Goal: Task Accomplishment & Management: Use online tool/utility

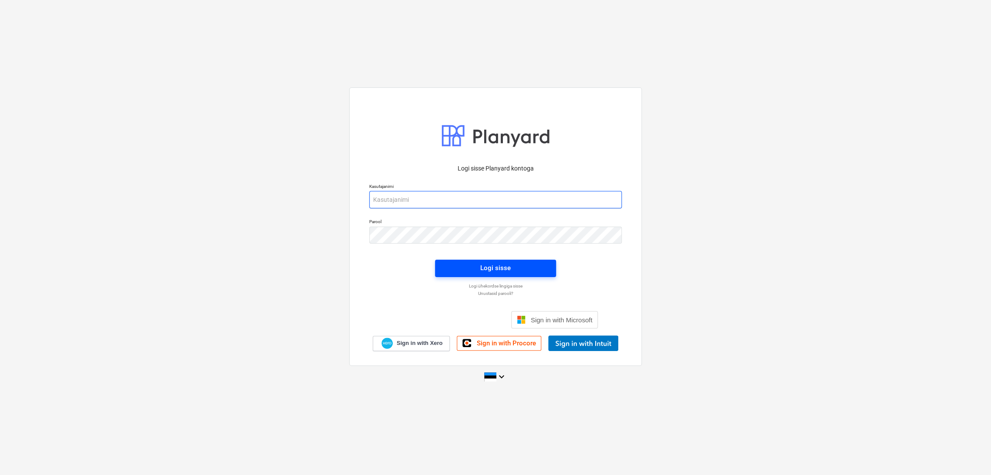
type input "[EMAIL_ADDRESS][DOMAIN_NAME]"
click at [495, 267] on div "Logi sisse" at bounding box center [495, 267] width 30 height 11
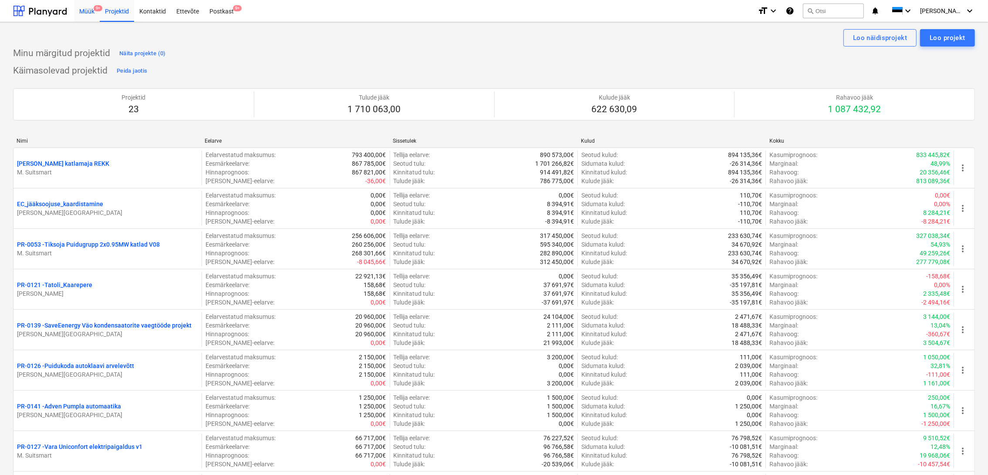
click at [94, 10] on span "9+" at bounding box center [98, 8] width 9 height 6
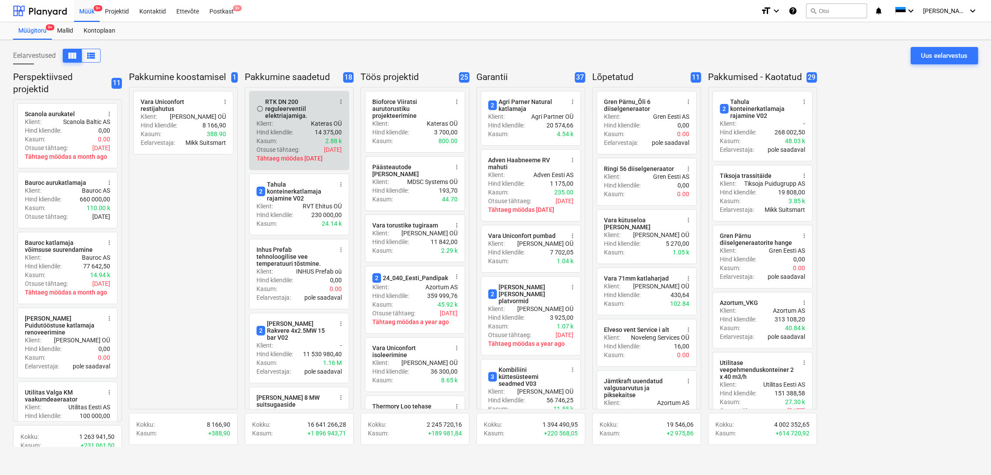
click at [341, 101] on span "more_vert" at bounding box center [340, 101] width 7 height 7
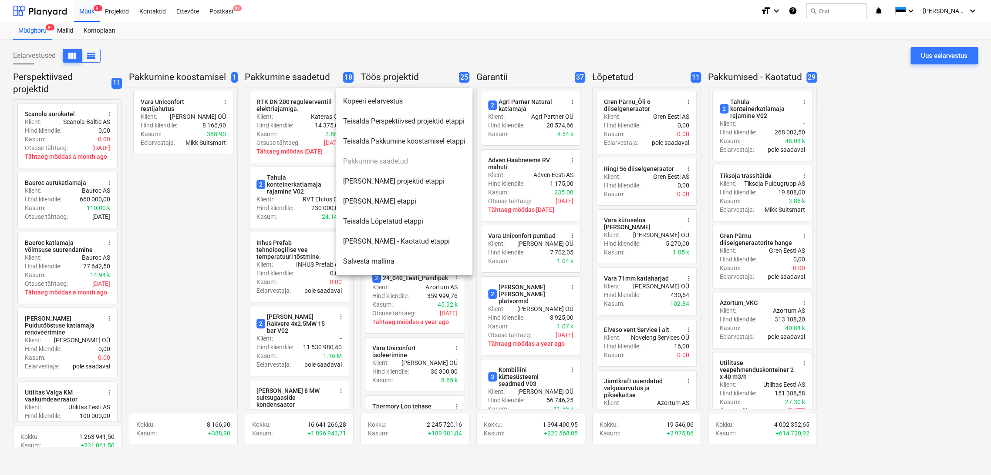
click at [397, 242] on li "[PERSON_NAME] - Kaotatud etappi" at bounding box center [404, 242] width 136 height 20
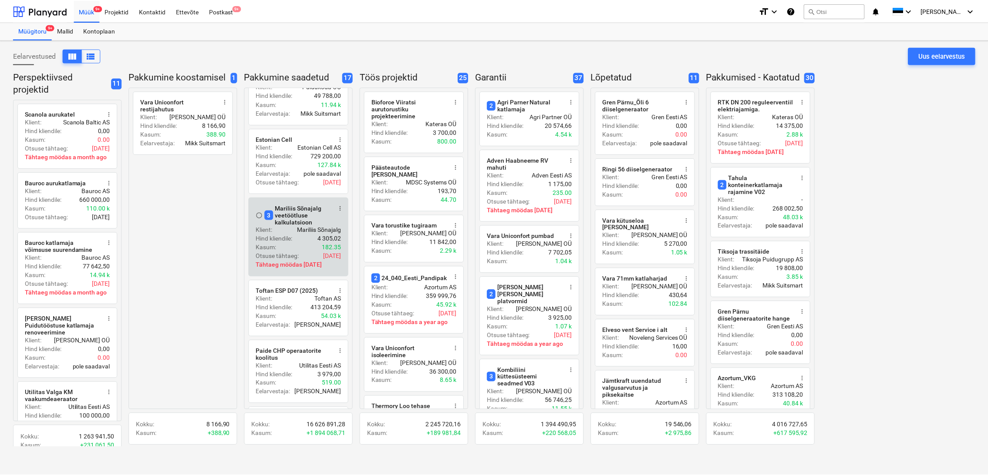
scroll to position [628, 0]
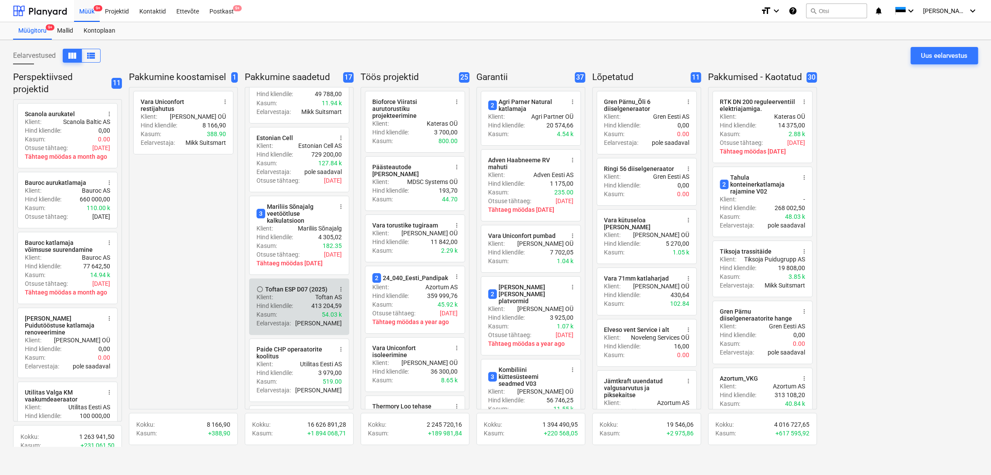
click at [292, 281] on div "radio_button_unchecked Toftan ESP D07 (2025) more_vert Klient : Toftan AS Hind …" at bounding box center [299, 307] width 100 height 57
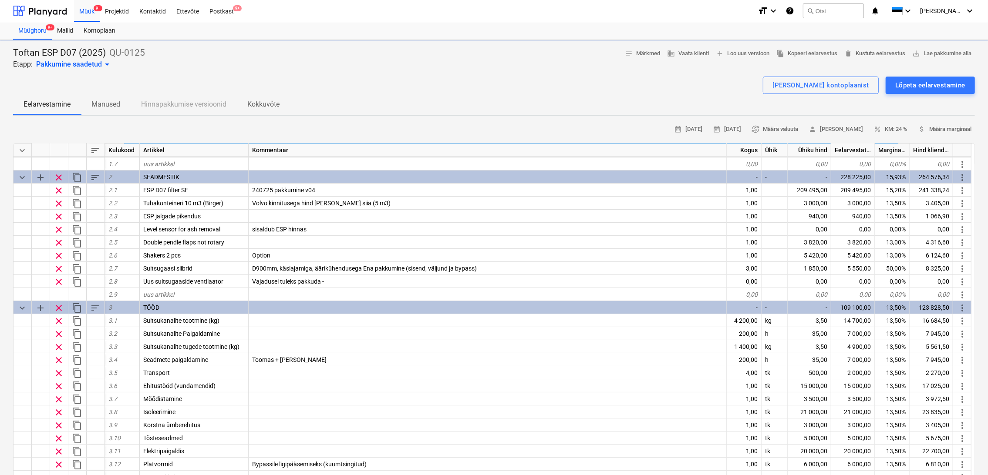
scroll to position [97, 0]
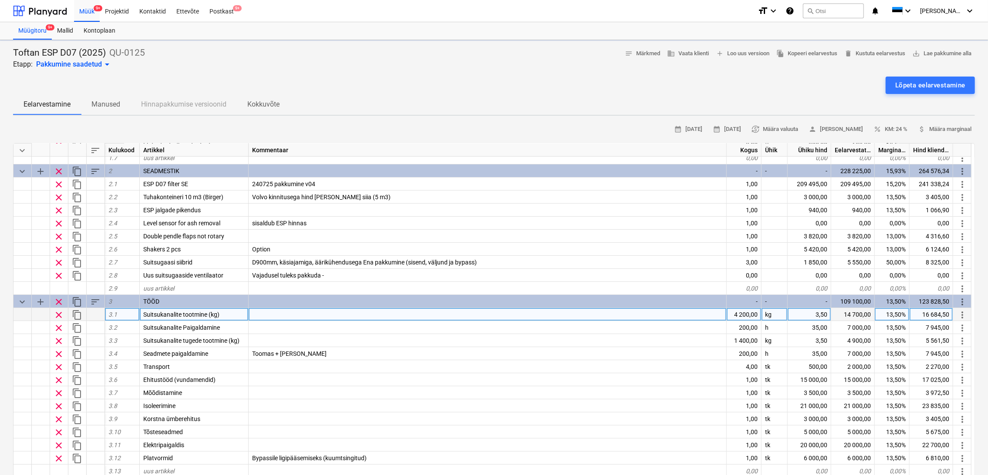
type textarea "x"
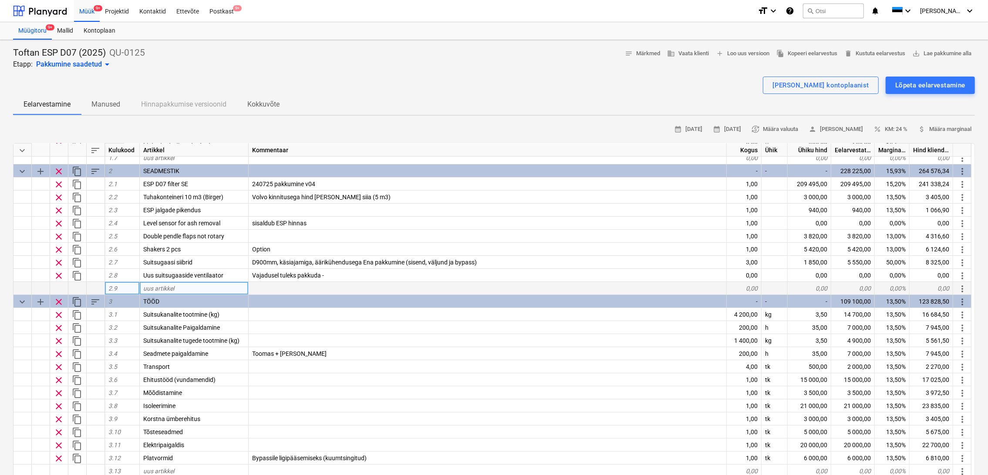
click at [177, 288] on div "uus artikkel" at bounding box center [194, 288] width 109 height 13
type input "Uue suitsugaasi ventilaatori sagedusmuundur"
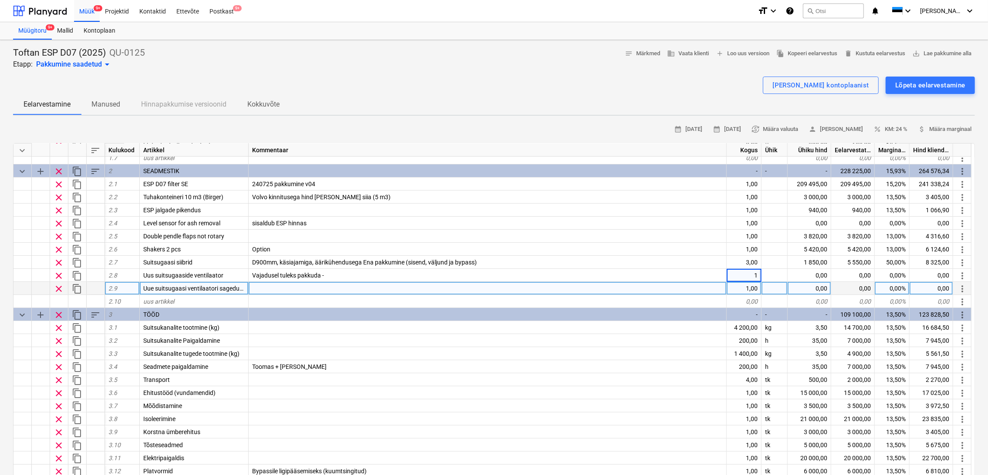
type textarea "x"
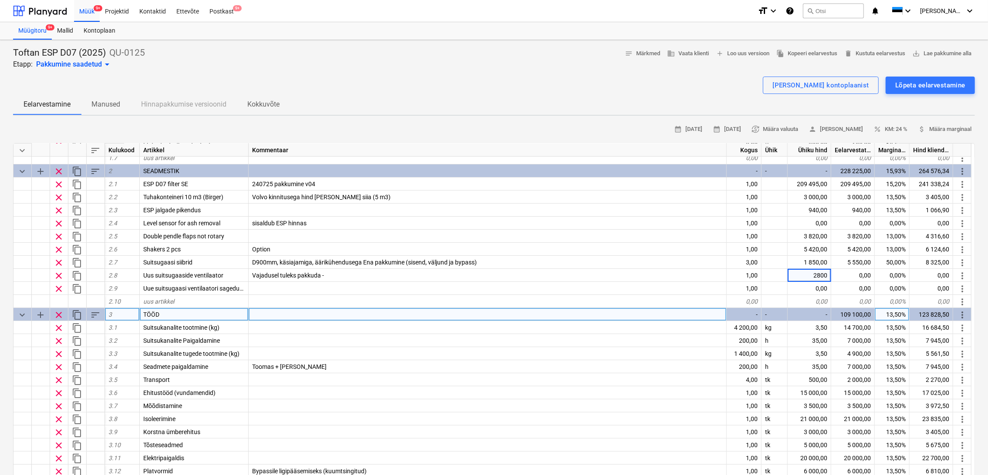
type input "28000"
type textarea "x"
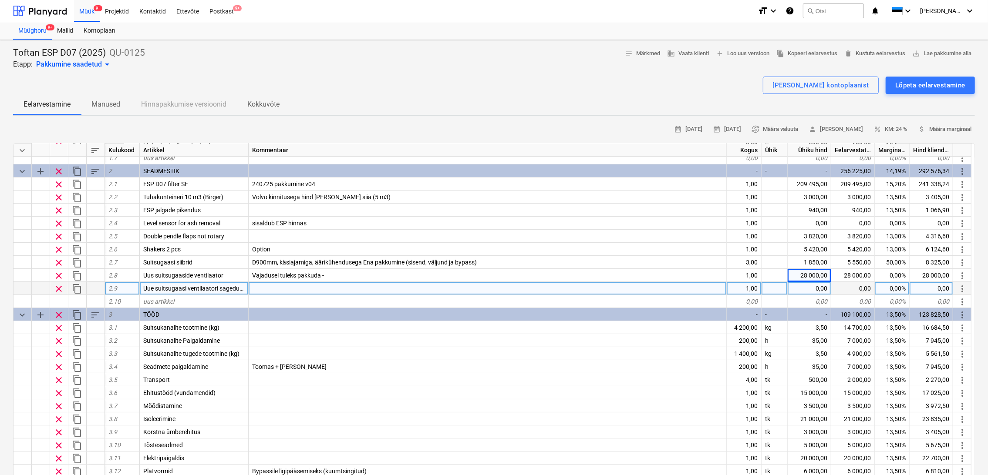
click at [808, 288] on div "0,00" at bounding box center [809, 288] width 44 height 13
type input "8000"
type textarea "x"
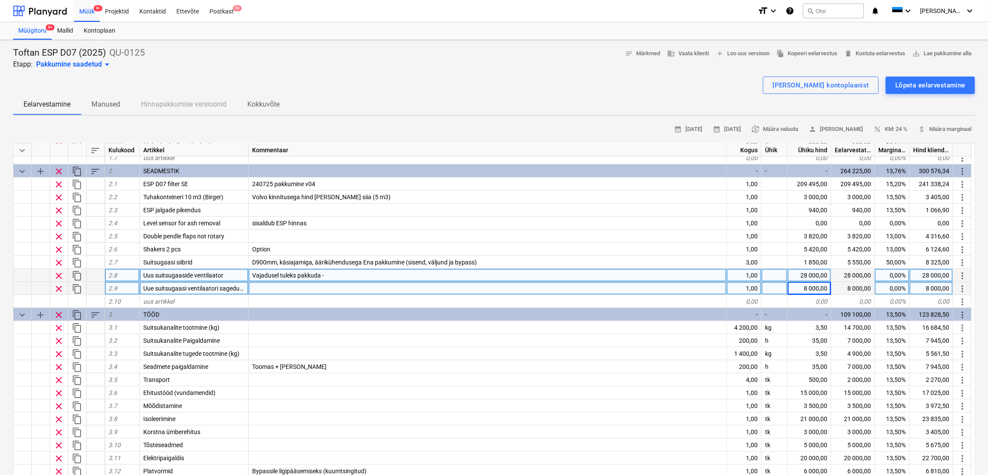
click at [898, 273] on div "0,00%" at bounding box center [891, 275] width 35 height 13
type input "20"
type textarea "x"
click at [896, 288] on div "0,00%" at bounding box center [891, 288] width 35 height 13
type input "20"
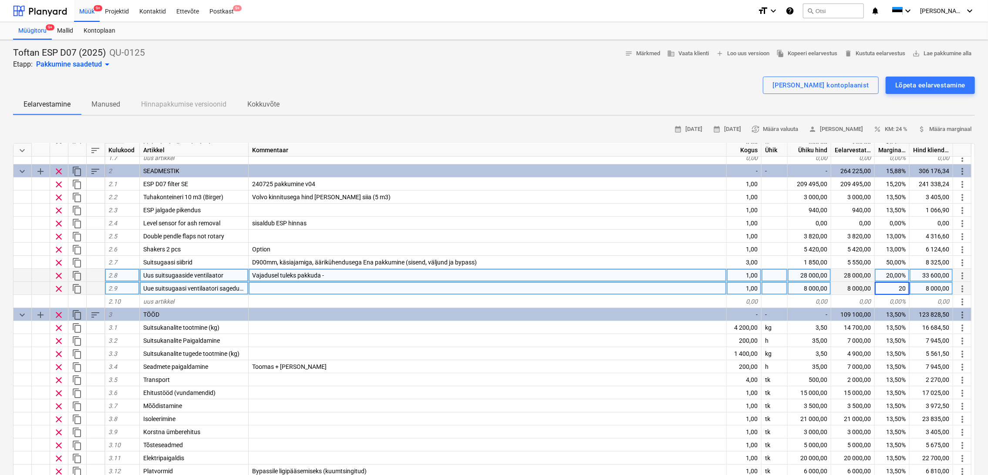
type textarea "x"
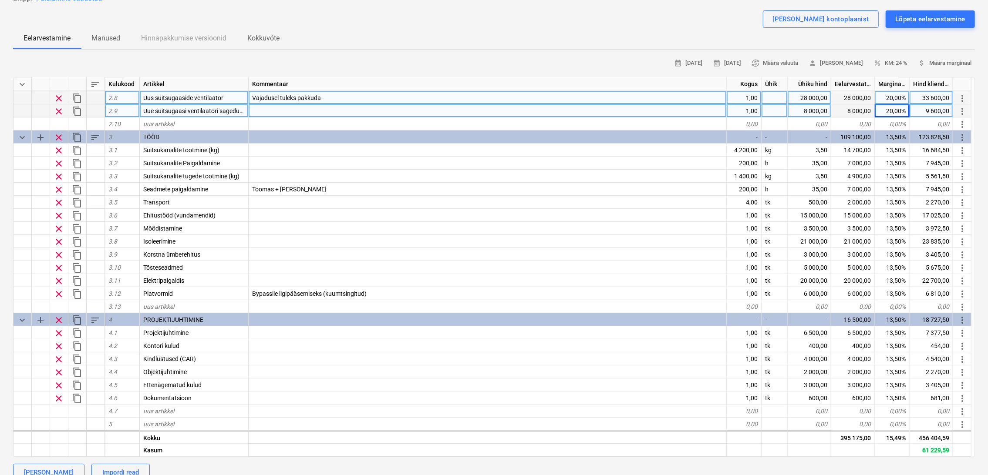
scroll to position [193, 0]
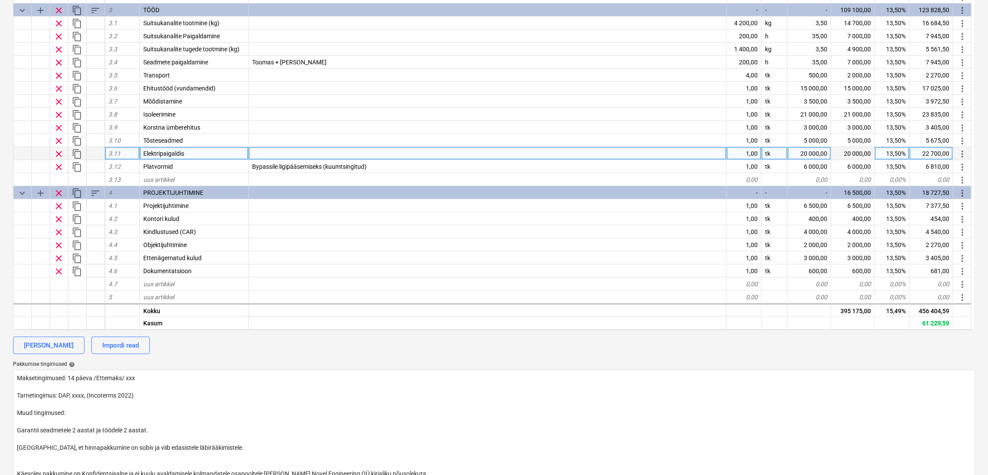
click at [814, 151] on div "20 000,00" at bounding box center [809, 153] width 44 height 13
type input "21000"
type textarea "x"
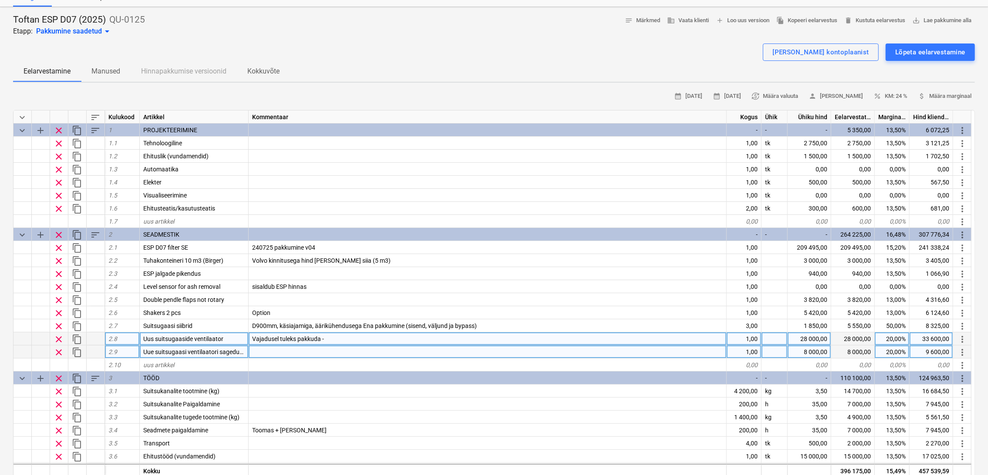
scroll to position [0, 0]
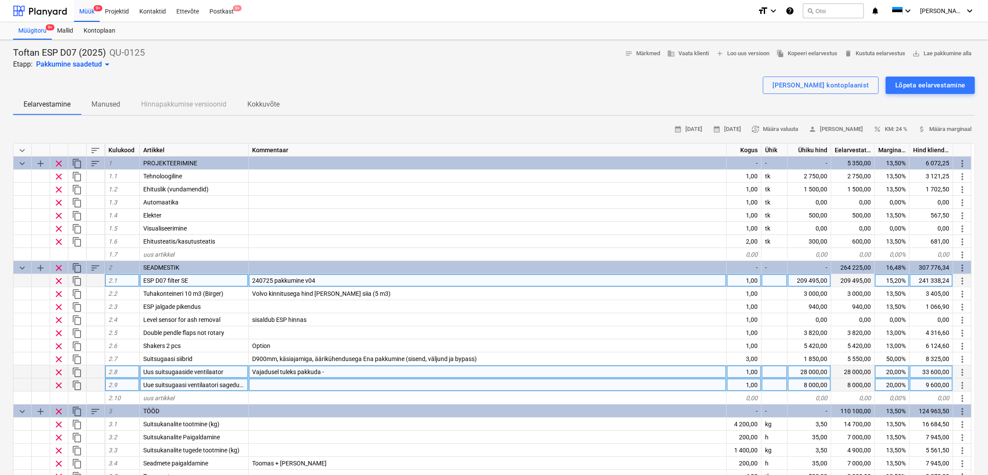
click at [808, 277] on div "209 495,00" at bounding box center [809, 280] width 44 height 13
type input "213655"
type textarea "x"
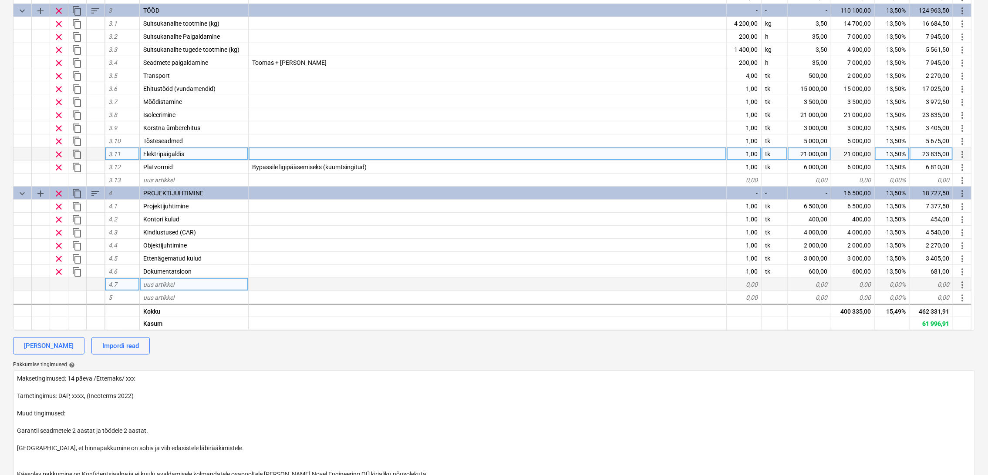
scroll to position [193, 0]
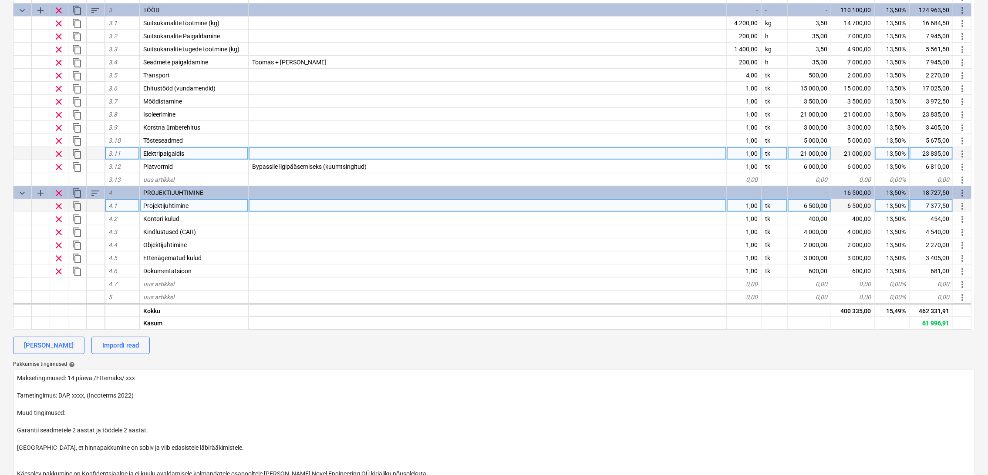
click at [888, 205] on div "13,50%" at bounding box center [891, 205] width 35 height 13
type input "5"
type textarea "x"
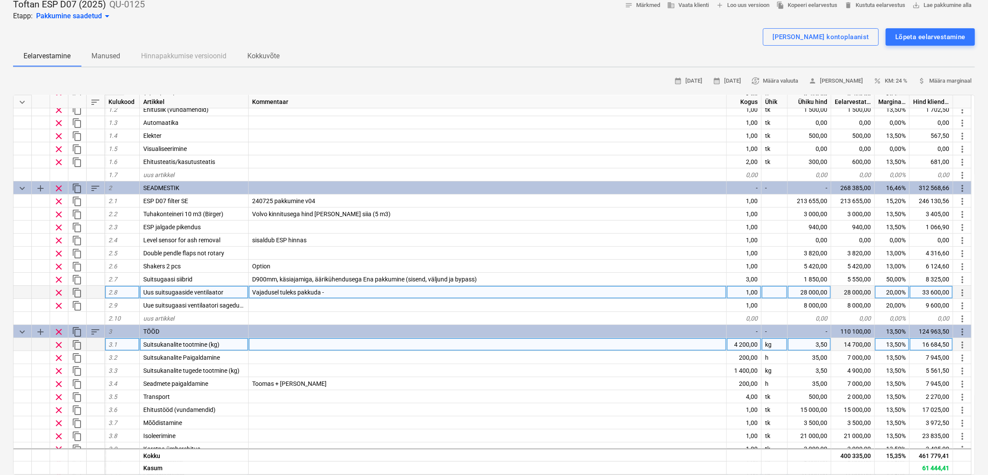
scroll to position [48, 0]
